Goal: Check status: Check status

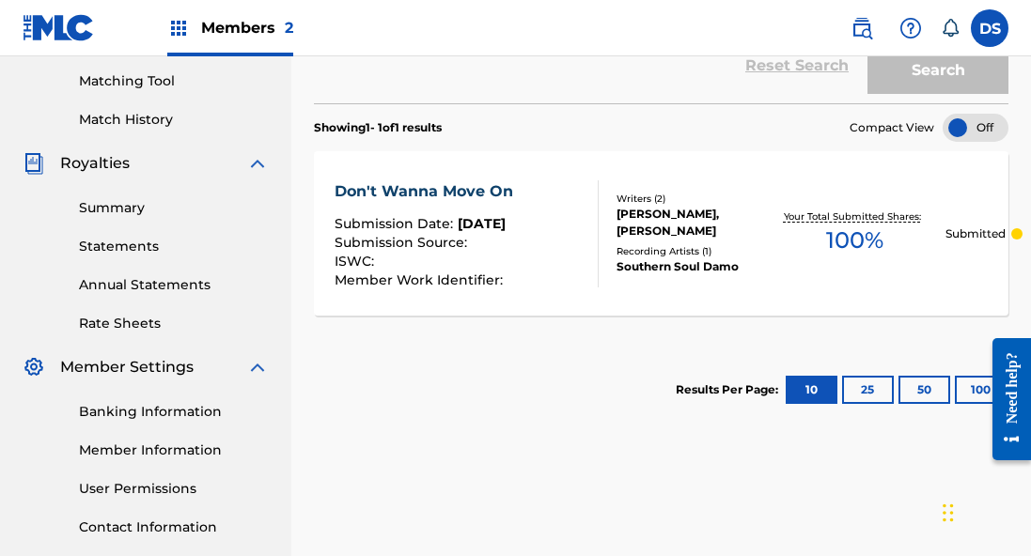
scroll to position [475, 0]
click at [718, 176] on div "Don't Wanna Move On Submission Date : [DATE] Submission Source : ISWC : Member …" at bounding box center [661, 234] width 694 height 164
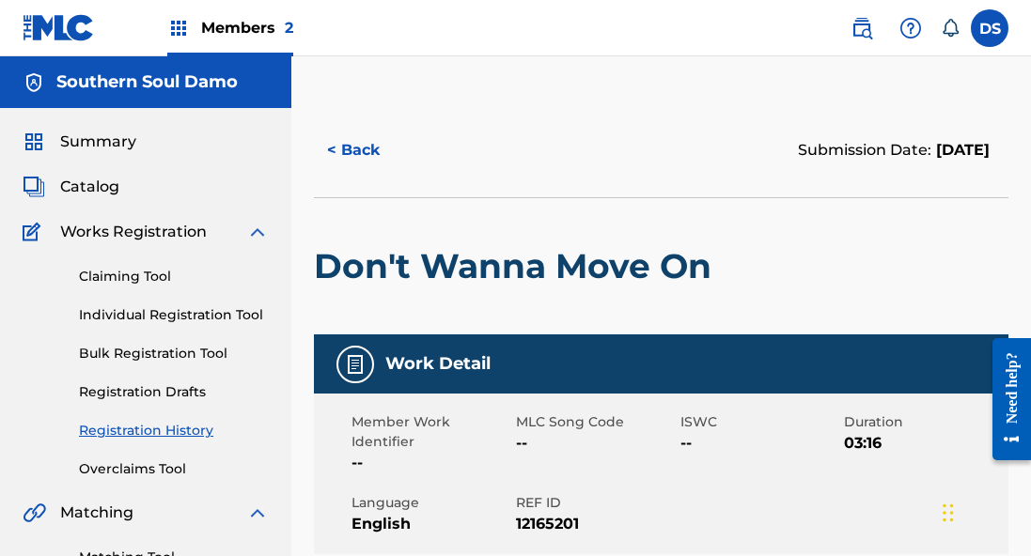
click at [365, 148] on button "< Back" at bounding box center [370, 150] width 113 height 47
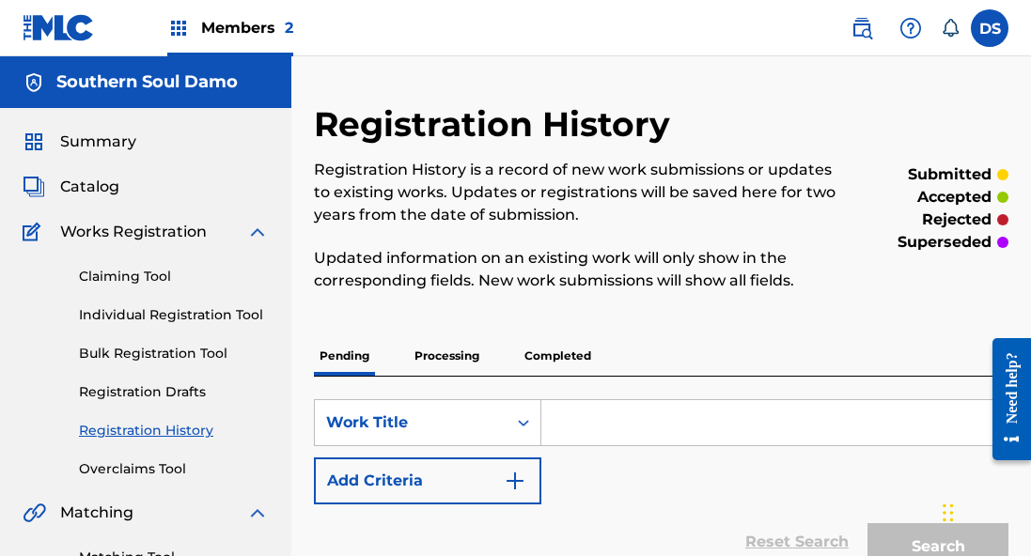
scroll to position [475, 0]
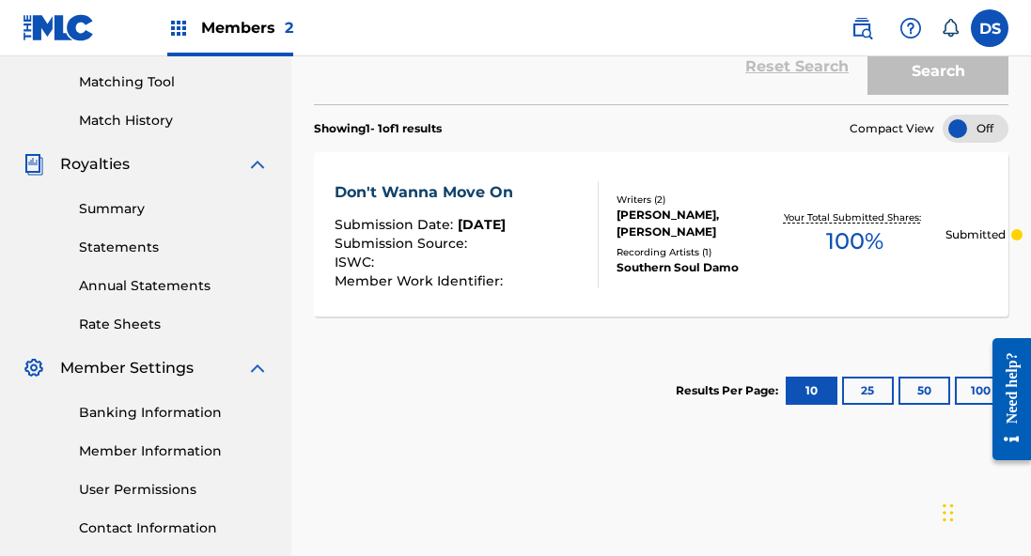
click at [1016, 238] on div at bounding box center [1016, 234] width 11 height 11
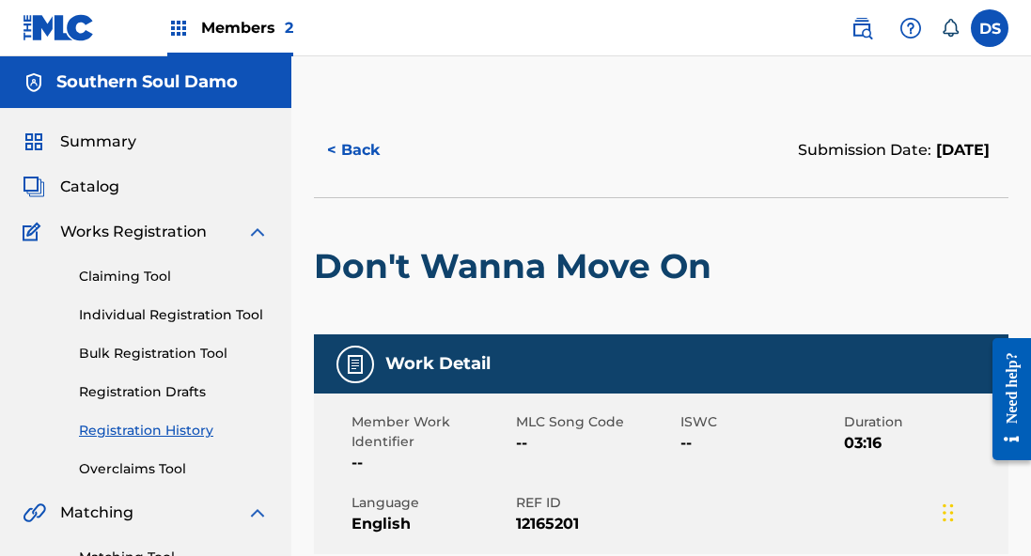
click at [348, 151] on button "< Back" at bounding box center [370, 150] width 113 height 47
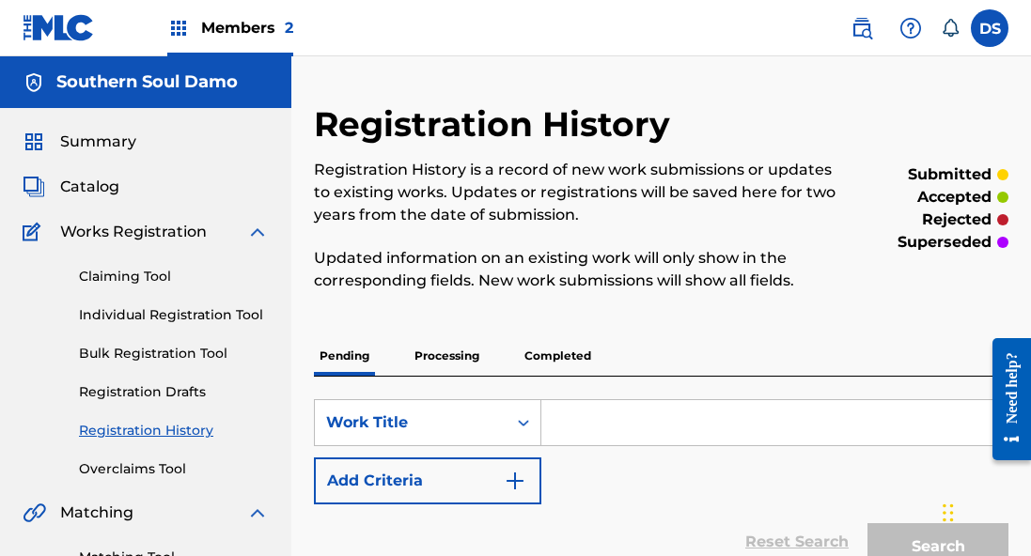
scroll to position [475, 0]
